Goal: Task Accomplishment & Management: Use online tool/utility

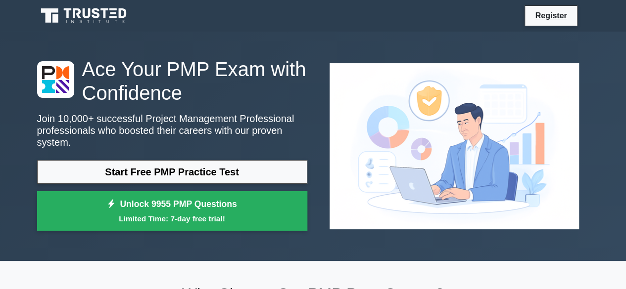
click at [215, 167] on link "Start Free PMP Practice Test" at bounding box center [172, 172] width 270 height 24
